Goal: Task Accomplishment & Management: Manage account settings

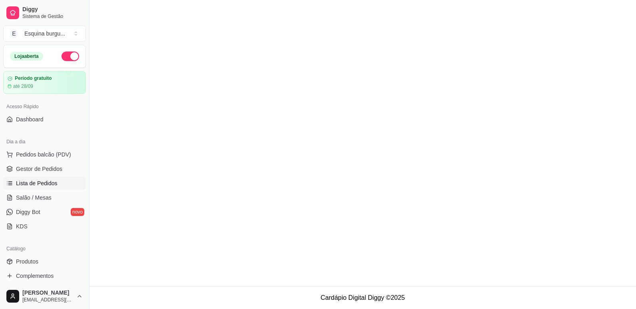
click at [50, 198] on span "Salão / Mesas" at bounding box center [34, 198] width 36 height 8
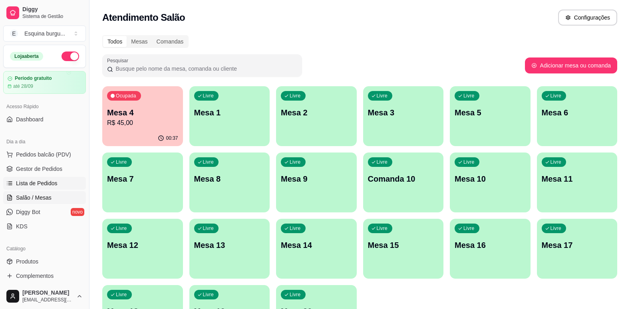
click at [44, 181] on span "Lista de Pedidos" at bounding box center [37, 184] width 42 height 8
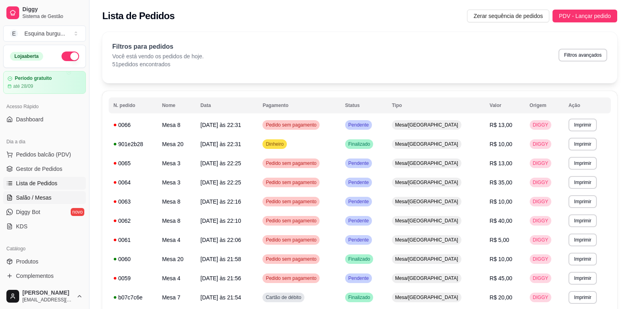
click at [31, 197] on span "Salão / Mesas" at bounding box center [34, 198] width 36 height 8
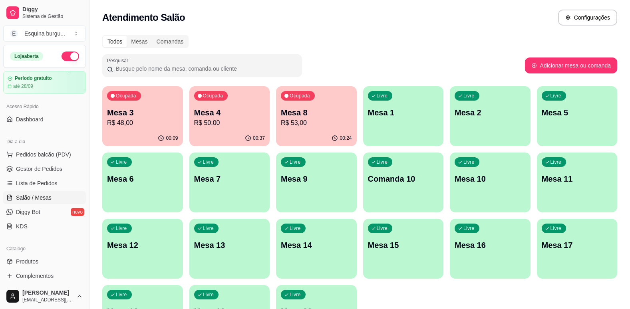
click at [184, 102] on div "Ocupada Mesa 3 R$ 48,00 00:09 Ocupada Mesa 4 R$ 50,00 00:37 Ocupada Mesa 8 R$ 5…" at bounding box center [359, 215] width 515 height 259
click at [152, 122] on p "R$ 48,00" at bounding box center [142, 122] width 69 height 9
click at [239, 93] on div "Ocupada Mesa 4 R$ 50,00" at bounding box center [230, 108] width 78 height 43
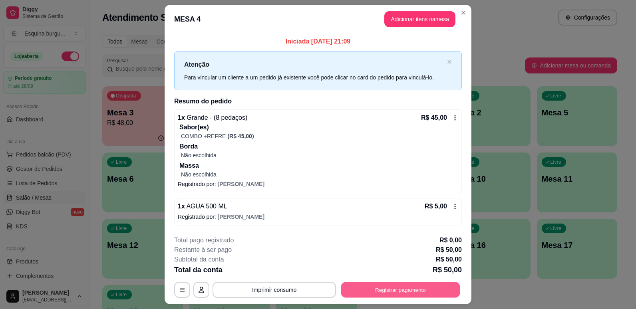
click at [411, 290] on button "Registrar pagamento" at bounding box center [400, 290] width 119 height 16
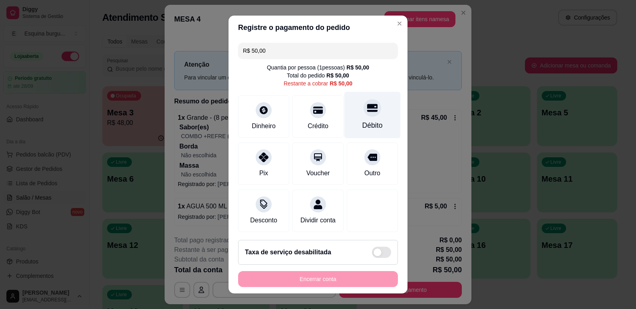
click at [367, 108] on icon at bounding box center [372, 108] width 10 height 8
type input "R$ 0,00"
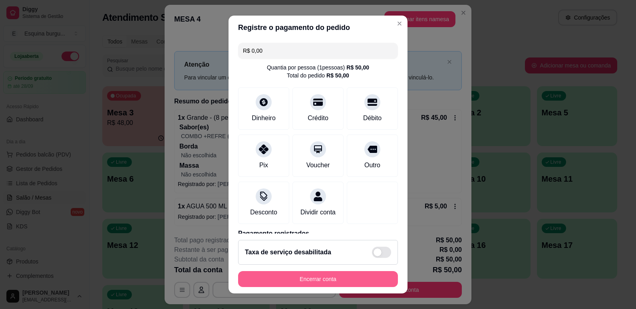
click at [339, 274] on button "Encerrar conta" at bounding box center [318, 279] width 160 height 16
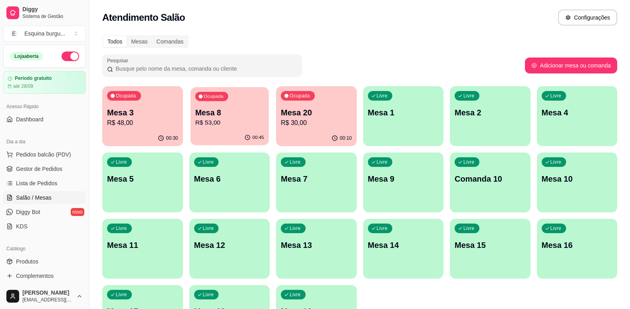
click at [241, 111] on p "Mesa 8" at bounding box center [229, 113] width 69 height 11
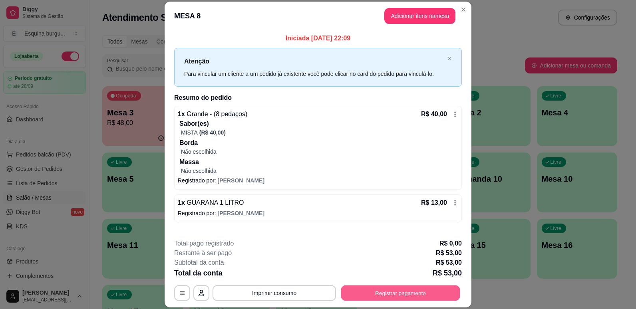
click at [393, 291] on button "Registrar pagamento" at bounding box center [400, 294] width 119 height 16
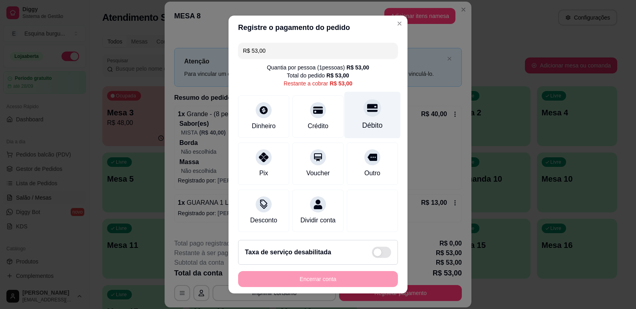
click at [364, 118] on div "Débito" at bounding box center [373, 115] width 56 height 47
type input "R$ 0,00"
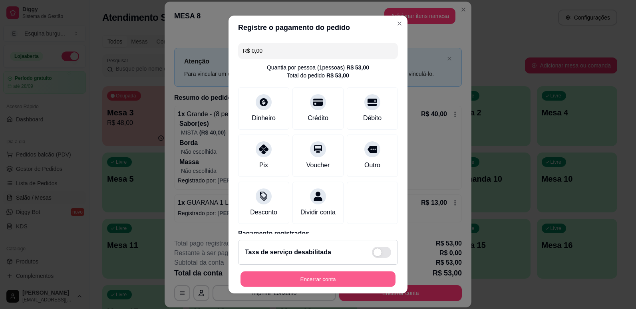
click at [354, 282] on button "Encerrar conta" at bounding box center [318, 280] width 155 height 16
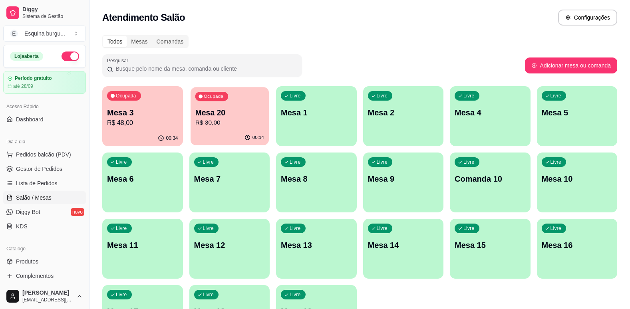
click at [221, 112] on p "Mesa 20" at bounding box center [229, 113] width 69 height 11
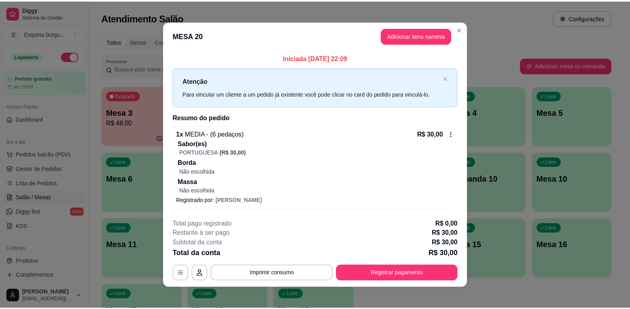
scroll to position [4, 0]
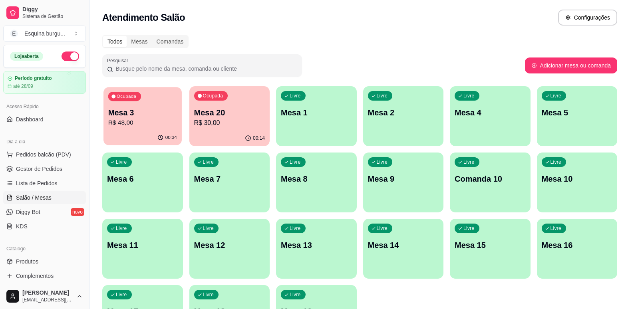
click at [176, 113] on p "Mesa 3" at bounding box center [142, 113] width 69 height 11
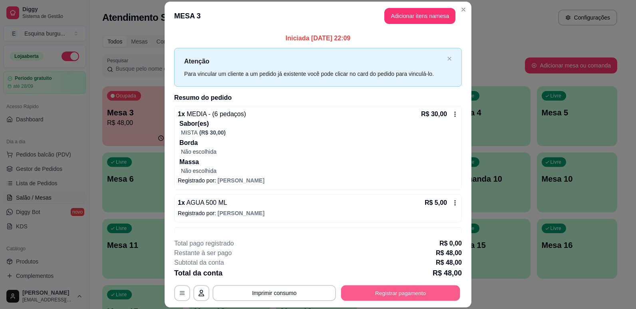
click at [405, 289] on button "Registrar pagamento" at bounding box center [400, 294] width 119 height 16
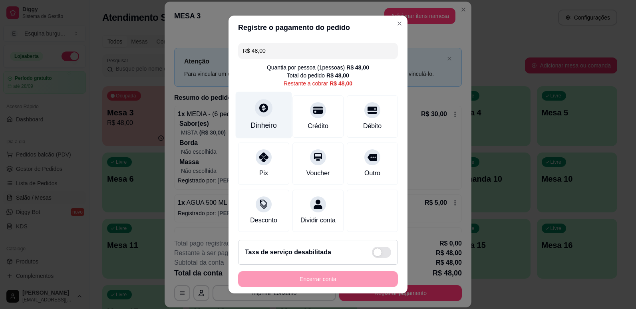
click at [262, 118] on div "Dinheiro" at bounding box center [264, 115] width 56 height 47
type input "R$ 0,00"
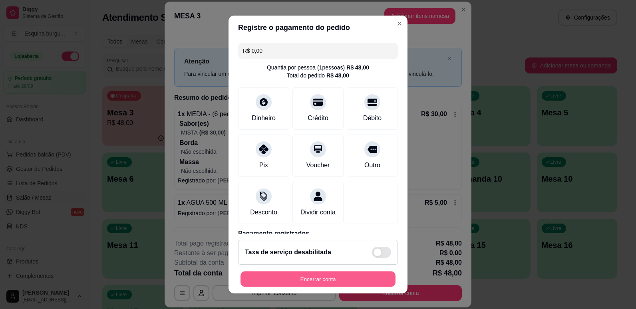
click at [359, 284] on button "Encerrar conta" at bounding box center [318, 280] width 155 height 16
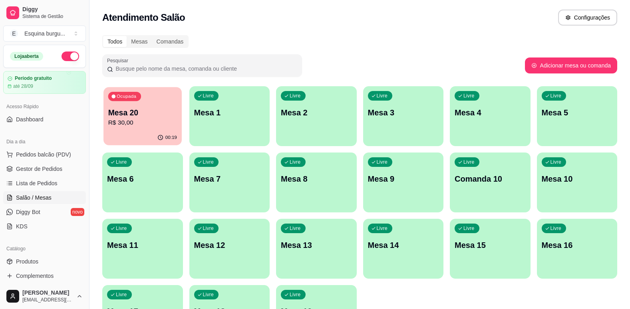
click at [168, 111] on p "Mesa 20" at bounding box center [142, 113] width 69 height 11
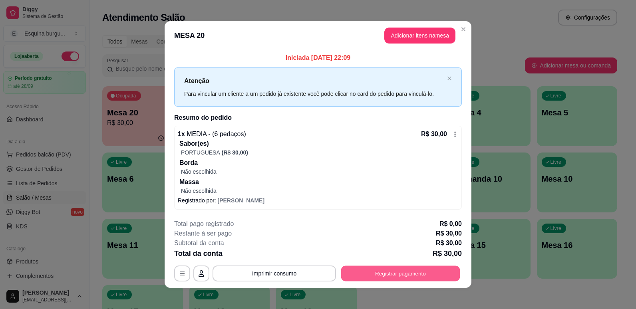
click at [383, 276] on button "Registrar pagamento" at bounding box center [400, 274] width 119 height 16
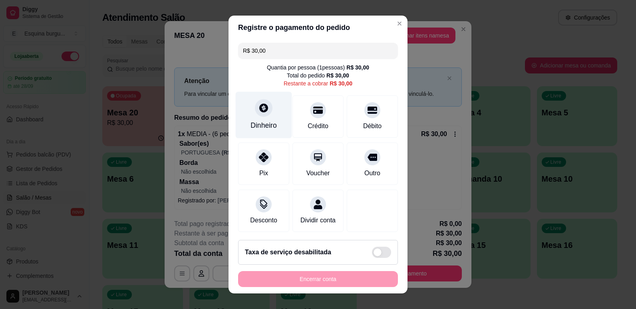
click at [255, 118] on div "Dinheiro" at bounding box center [264, 115] width 56 height 47
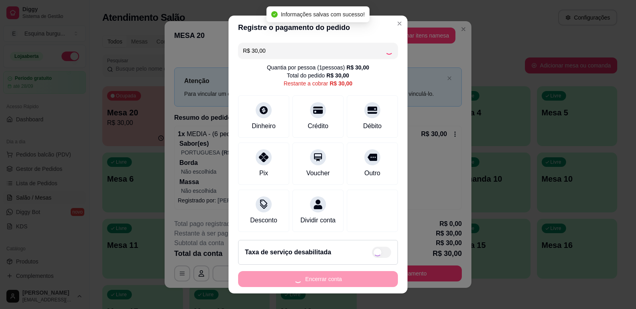
type input "R$ 0,00"
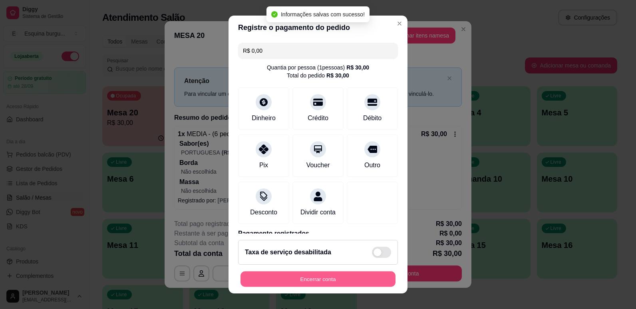
click at [363, 282] on button "Encerrar conta" at bounding box center [318, 280] width 155 height 16
